Goal: Find specific page/section: Find specific page/section

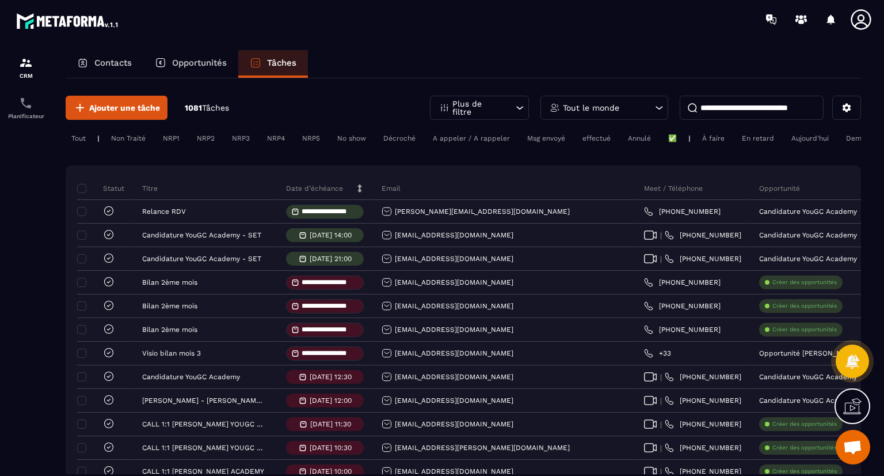
click at [77, 142] on div "Tout" at bounding box center [79, 138] width 26 height 14
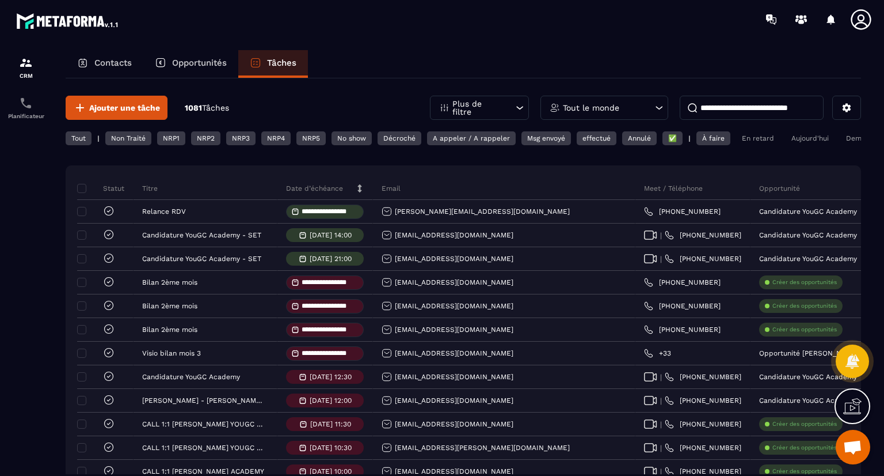
click at [157, 136] on div "Non Traité" at bounding box center [171, 138] width 28 height 14
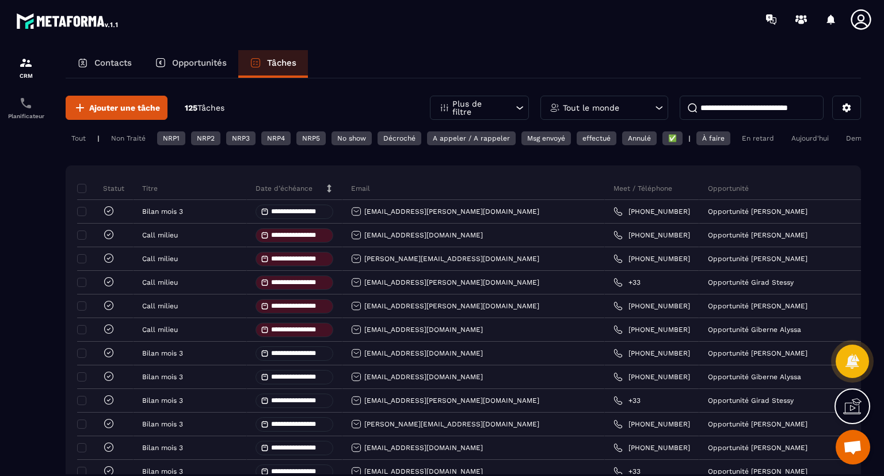
click at [522, 139] on div "A appeler / A rappeler" at bounding box center [547, 138] width 50 height 14
click at [586, 107] on p "Tout le monde" at bounding box center [591, 108] width 56 height 8
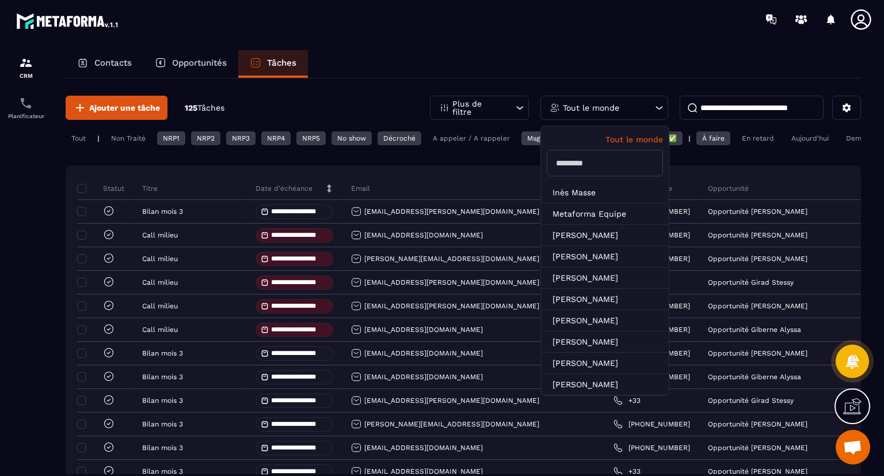
click at [595, 162] on input "text" at bounding box center [605, 163] width 116 height 26
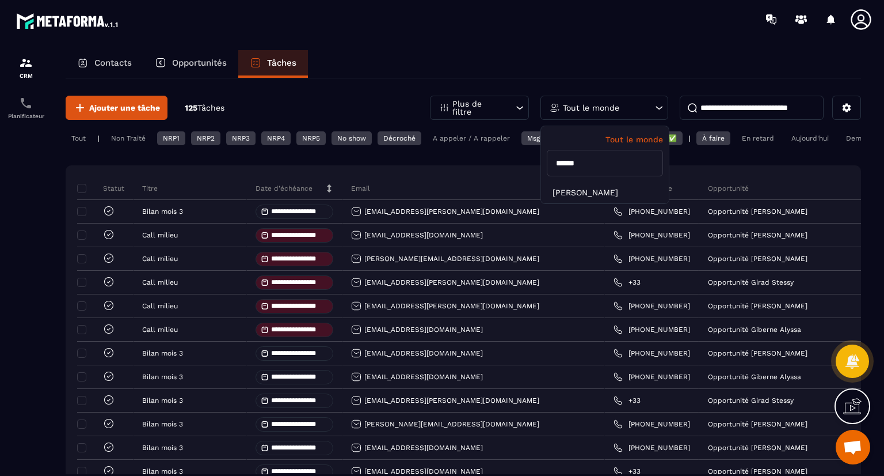
type input "******"
click at [605, 196] on li "[PERSON_NAME]" at bounding box center [605, 192] width 128 height 21
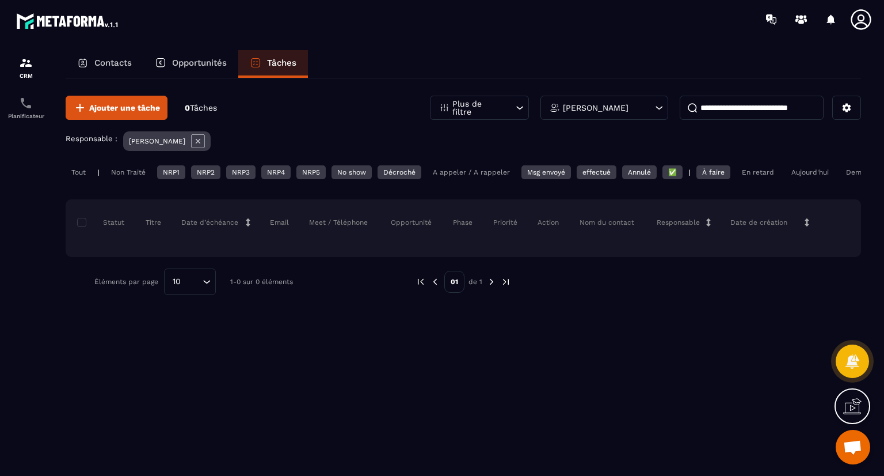
click at [492, 287] on img at bounding box center [492, 281] width 10 height 10
click at [86, 227] on p "Statut" at bounding box center [102, 222] width 44 height 9
click at [46, 307] on div at bounding box center [26, 274] width 52 height 470
